Goal: Information Seeking & Learning: Learn about a topic

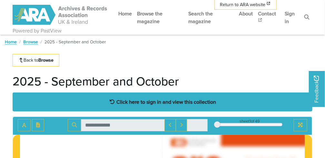
click at [210, 100] on strong "Click here to sign in and view this collection" at bounding box center [166, 102] width 99 height 7
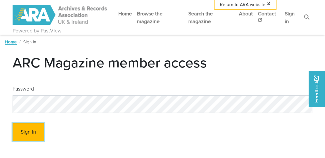
click at [29, 131] on button "Sign In" at bounding box center [29, 133] width 32 height 18
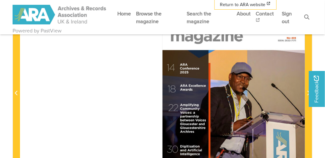
scroll to position [136, 0]
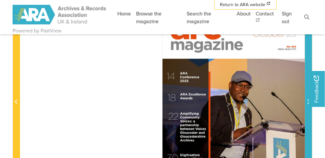
click at [306, 101] on span "Next Page" at bounding box center [308, 103] width 6 height 8
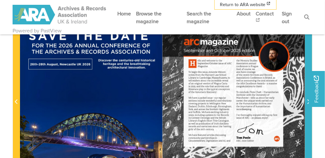
click at [306, 101] on span "Next Page" at bounding box center [308, 103] width 6 height 8
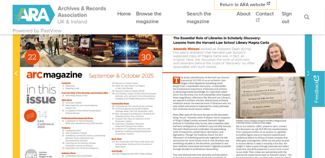
scroll to position [167, 0]
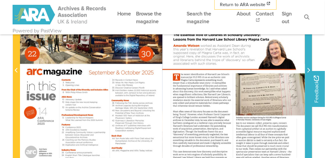
click at [308, 68] on icon "Next Page" at bounding box center [308, 70] width 3 height 5
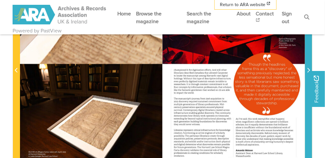
click at [308, 69] on icon "Next Page" at bounding box center [308, 70] width 3 height 5
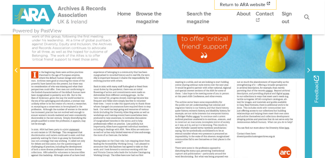
click at [308, 69] on icon "Next Page" at bounding box center [308, 70] width 3 height 5
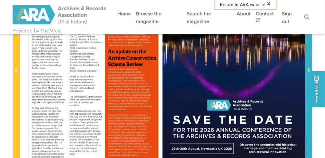
click at [308, 69] on icon "Next Page" at bounding box center [308, 70] width 3 height 5
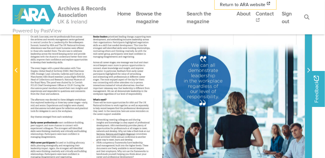
click at [308, 69] on icon "Next Page" at bounding box center [308, 70] width 3 height 5
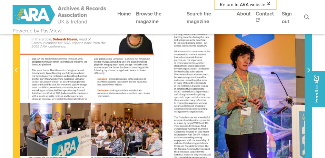
click at [308, 69] on icon "Next Page" at bounding box center [308, 70] width 3 height 5
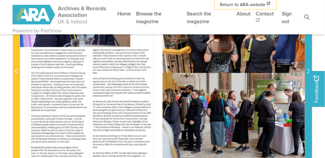
scroll to position [161, 0]
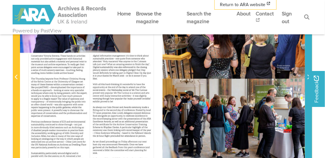
click at [308, 76] on icon "Next Page" at bounding box center [308, 77] width 3 height 5
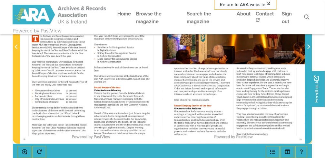
scroll to position [179, 0]
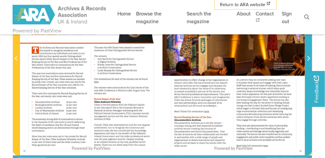
click at [308, 57] on icon "Next Page" at bounding box center [308, 58] width 3 height 5
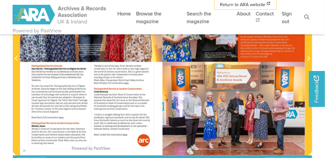
click at [125, 134] on div at bounding box center [91, 55] width 142 height 202
click at [124, 134] on div at bounding box center [91, 55] width 142 height 202
click at [124, 135] on div at bounding box center [91, 55] width 142 height 202
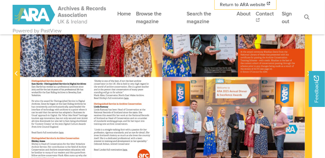
scroll to position [160, 0]
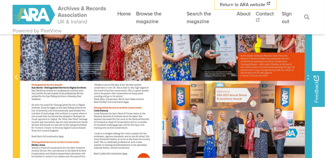
click at [308, 70] on span "Next Page" at bounding box center [308, 74] width 6 height 201
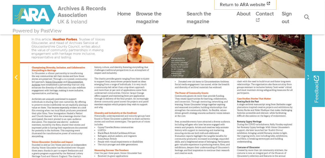
click at [307, 78] on icon "Next Page" at bounding box center [308, 77] width 3 height 5
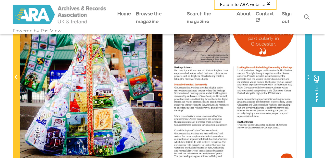
click at [307, 78] on icon "Next Page" at bounding box center [308, 77] width 3 height 5
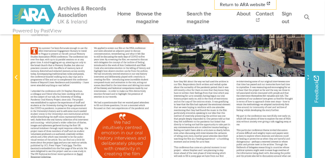
click at [308, 78] on icon "Next Page" at bounding box center [308, 77] width 3 height 5
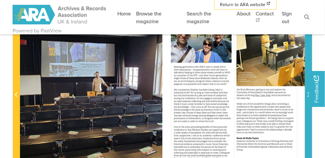
scroll to position [137, 0]
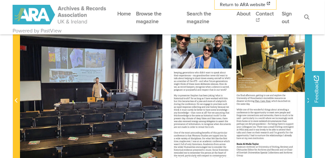
click at [307, 102] on icon "Next Page" at bounding box center [308, 100] width 3 height 5
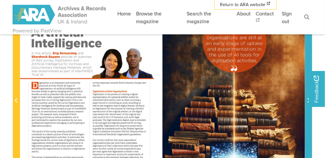
click at [307, 102] on icon "Next Page" at bounding box center [308, 100] width 3 height 5
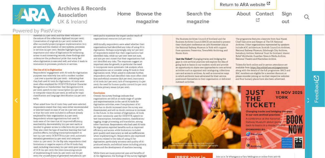
click at [307, 102] on icon "Next Page" at bounding box center [308, 100] width 3 height 5
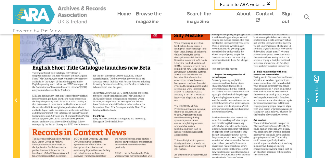
click at [307, 102] on icon "Next Page" at bounding box center [308, 100] width 3 height 5
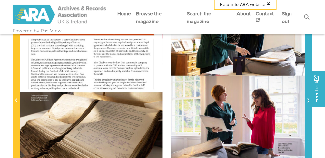
click at [307, 102] on icon "Next Page" at bounding box center [308, 100] width 3 height 5
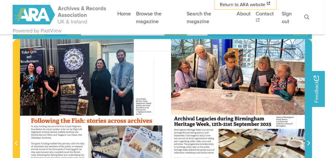
scroll to position [117, 0]
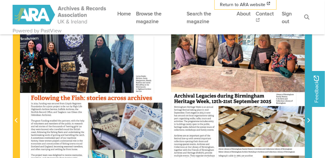
click at [308, 120] on icon "Next Page" at bounding box center [308, 120] width 3 height 5
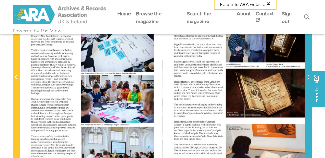
scroll to position [157, 0]
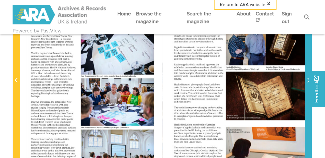
click at [308, 82] on icon "Next Page" at bounding box center [308, 80] width 3 height 5
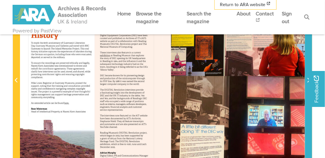
click at [308, 82] on icon "Next Page" at bounding box center [308, 80] width 3 height 5
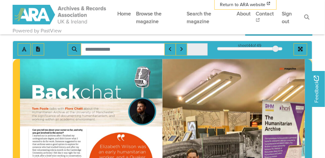
scroll to position [103, 0]
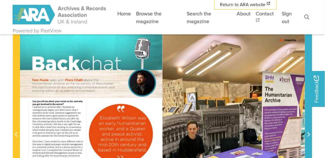
click at [307, 133] on icon "Next Page" at bounding box center [308, 134] width 3 height 5
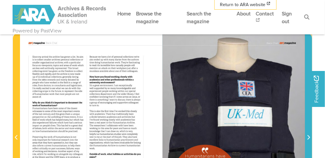
scroll to position [83, 0]
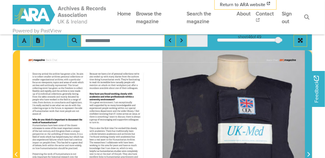
click at [309, 153] on icon "Next Page" at bounding box center [308, 154] width 3 height 5
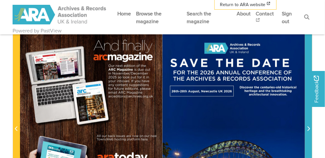
scroll to position [120, 0]
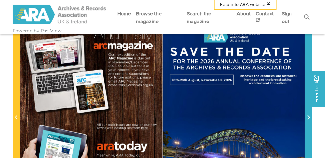
click at [307, 117] on icon "Next Page" at bounding box center [308, 117] width 3 height 5
click at [307, 118] on icon "Next Page" at bounding box center [308, 117] width 3 height 5
